Goal: Task Accomplishment & Management: Complete application form

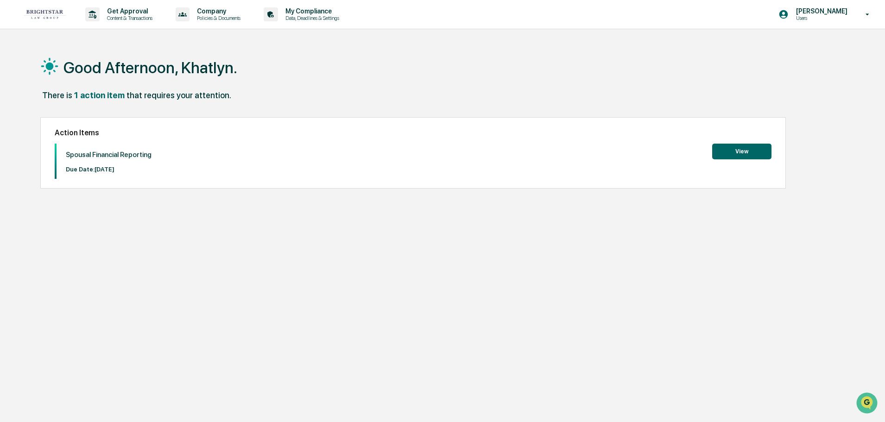
click at [746, 157] on button "View" at bounding box center [741, 152] width 59 height 16
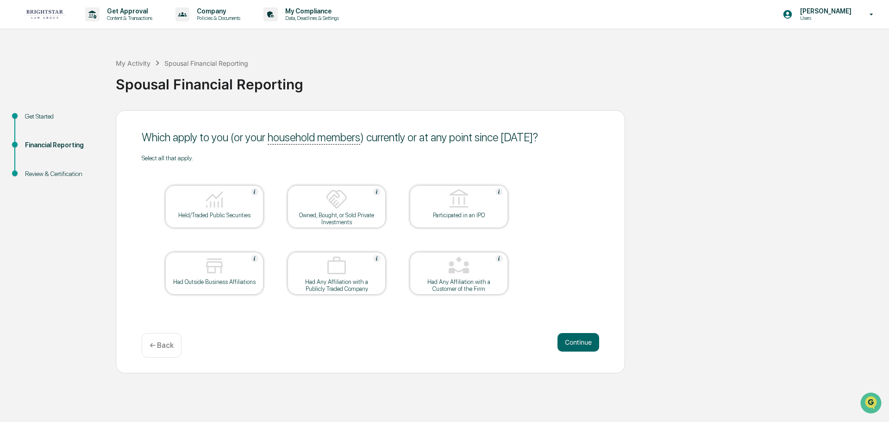
drag, startPoint x: 51, startPoint y: 153, endPoint x: 49, endPoint y: 122, distance: 31.6
click at [50, 143] on div "Financial Reporting" at bounding box center [63, 156] width 91 height 29
click at [49, 121] on div "Get Started" at bounding box center [63, 117] width 76 height 10
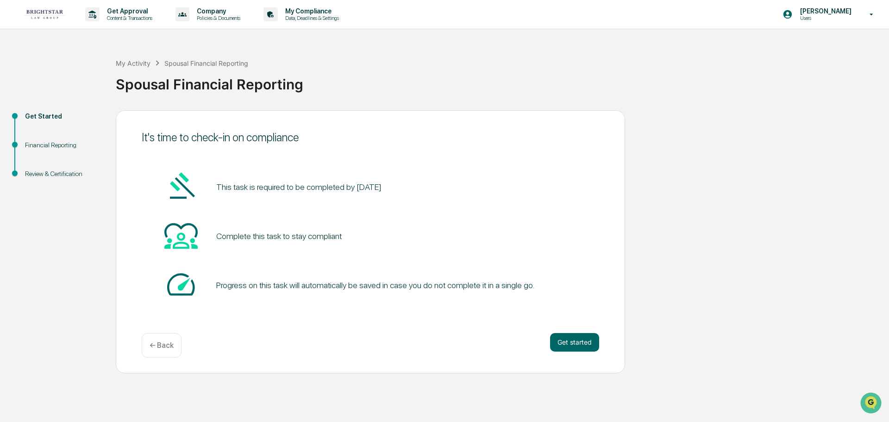
click at [45, 136] on div "Get Started" at bounding box center [63, 127] width 91 height 29
click at [568, 333] on button "Get started" at bounding box center [574, 342] width 49 height 19
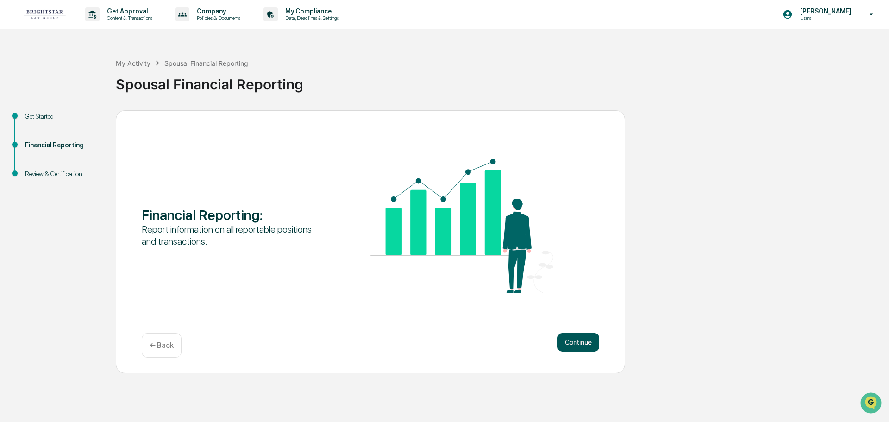
click at [573, 342] on button "Continue" at bounding box center [579, 342] width 42 height 19
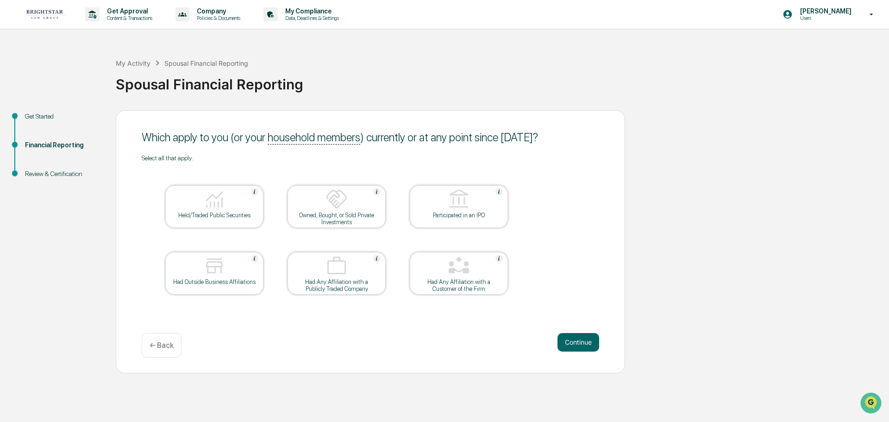
click at [573, 342] on button "Continue" at bounding box center [579, 342] width 42 height 19
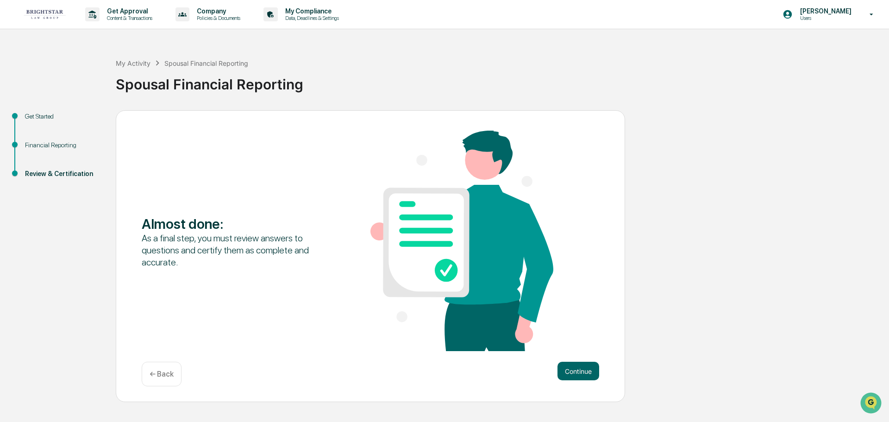
click at [156, 371] on p "← Back" at bounding box center [162, 374] width 24 height 9
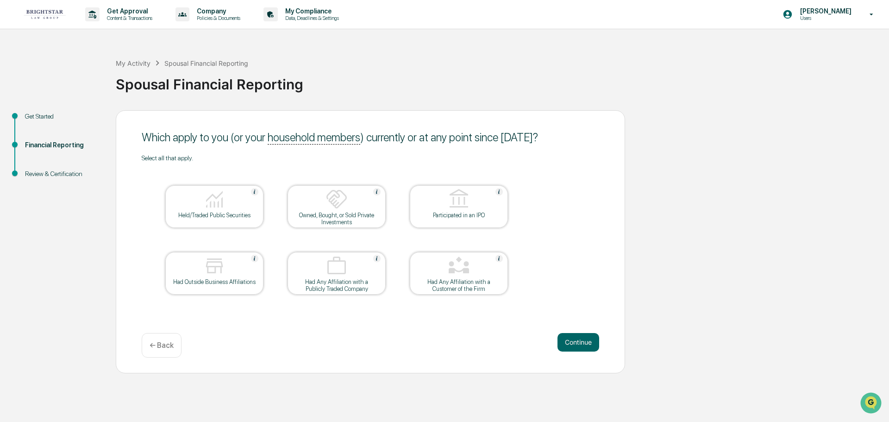
click at [163, 352] on div "← Back" at bounding box center [162, 345] width 40 height 25
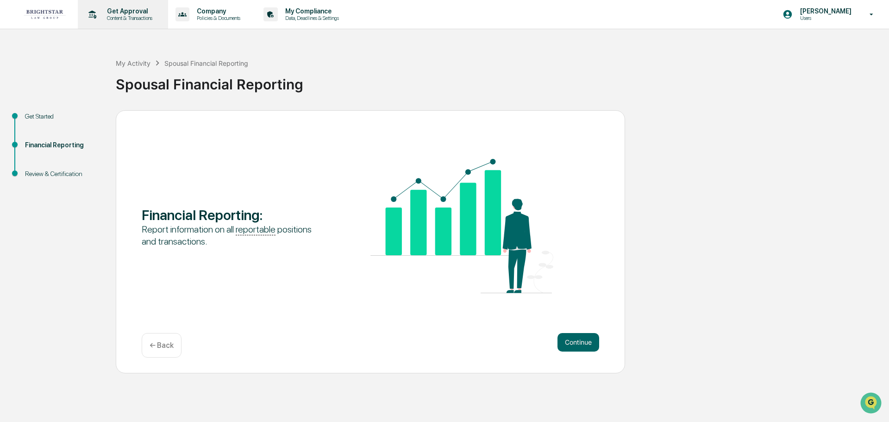
click at [94, 13] on icon at bounding box center [93, 14] width 8 height 8
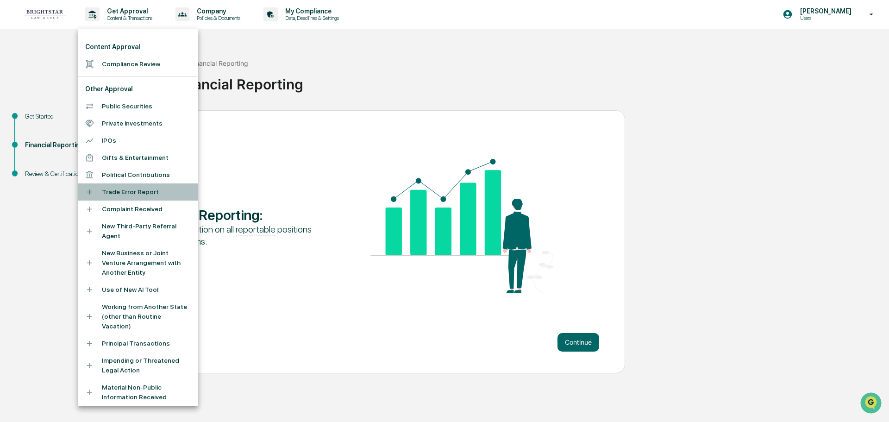
click at [148, 192] on li "Trade Error Report" at bounding box center [138, 191] width 120 height 17
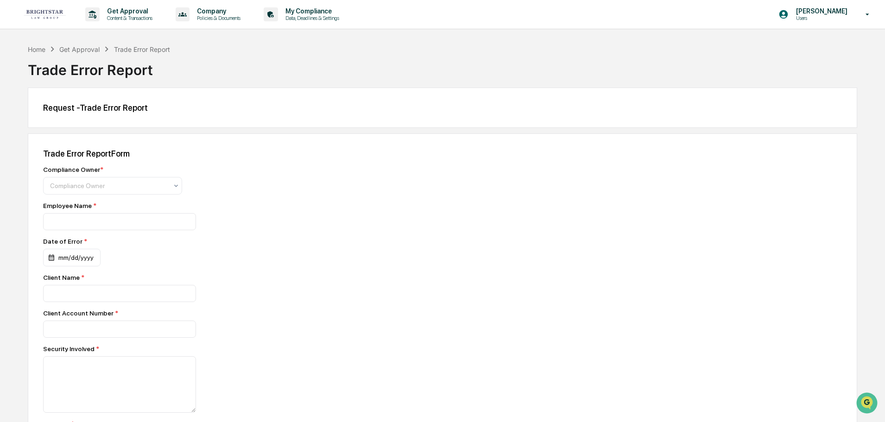
click at [119, 115] on div "Request - Trade Error Report" at bounding box center [442, 108] width 829 height 40
click at [139, 184] on div at bounding box center [109, 185] width 118 height 9
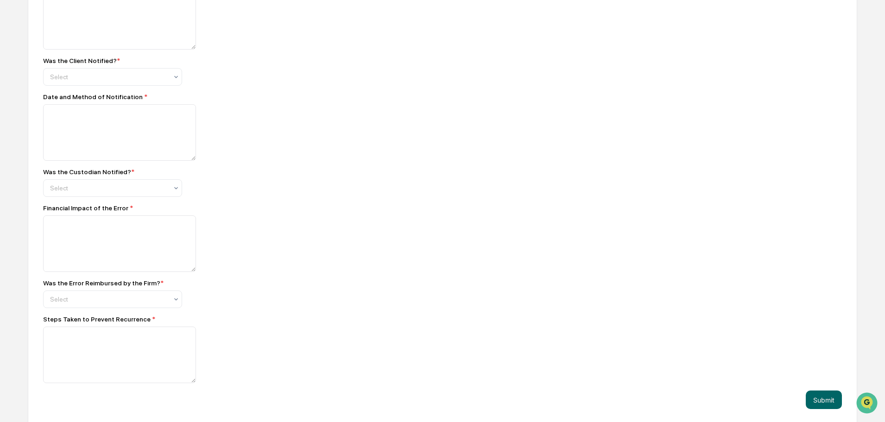
scroll to position [700, 0]
click at [147, 303] on div "Select" at bounding box center [108, 296] width 127 height 13
click at [148, 257] on textarea at bounding box center [119, 241] width 153 height 57
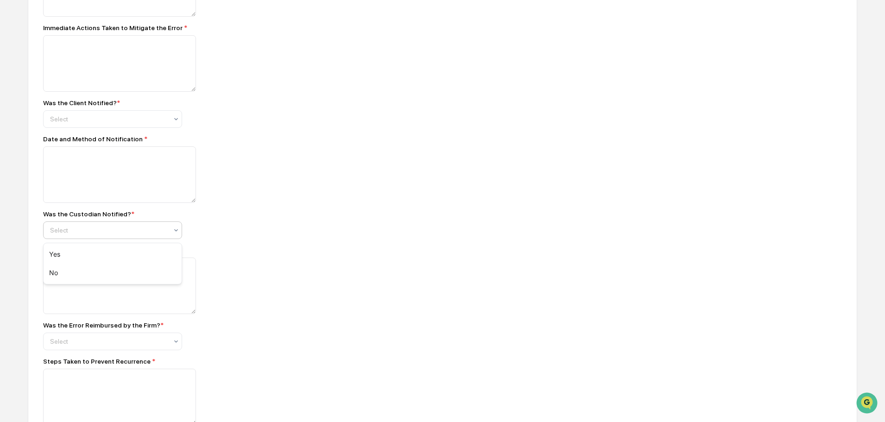
click at [139, 233] on div at bounding box center [109, 230] width 118 height 9
click at [228, 228] on div "Was the Custodian Notified? * Select" at bounding box center [205, 224] width 324 height 29
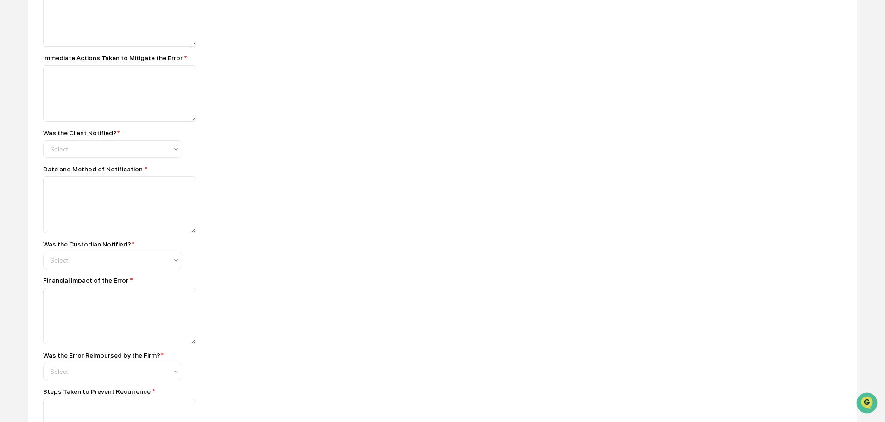
scroll to position [608, 0]
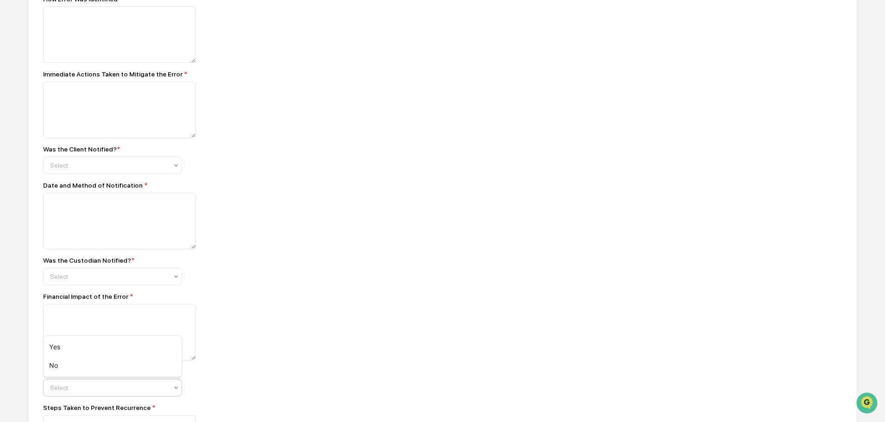
click at [138, 394] on div "Select" at bounding box center [108, 387] width 127 height 13
click at [315, 276] on div "Was the Custodian Notified? * Select" at bounding box center [205, 271] width 324 height 29
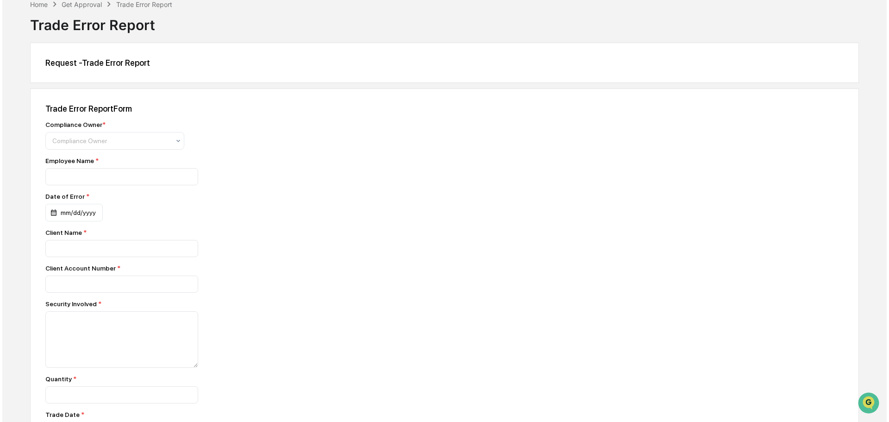
scroll to position [0, 0]
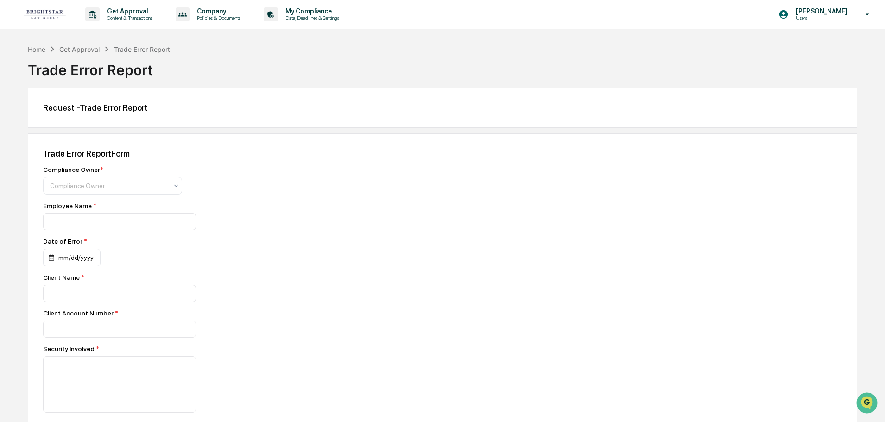
click at [788, 109] on div "Request - Trade Error Report" at bounding box center [442, 108] width 799 height 10
click at [832, 20] on p "Users" at bounding box center [819, 18] width 63 height 6
click at [779, 43] on li "Logout" at bounding box center [817, 46] width 130 height 17
